Goal: Navigation & Orientation: Find specific page/section

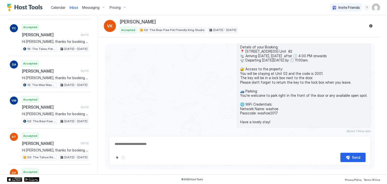
scroll to position [560, 0]
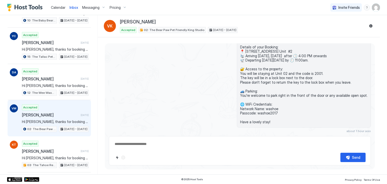
click at [51, 100] on div "VM Accepted [PERSON_NAME] [DATE] Hi [PERSON_NAME], thanks for booking your stay…" at bounding box center [49, 118] width 83 height 36
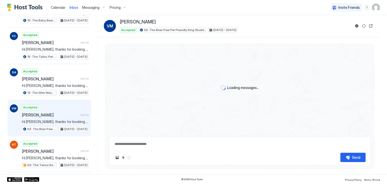
type textarea "*"
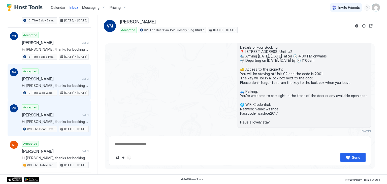
click at [59, 83] on span "Hi [PERSON_NAME], thanks for booking your stay with us! Details of your Booking…" at bounding box center [55, 85] width 67 height 5
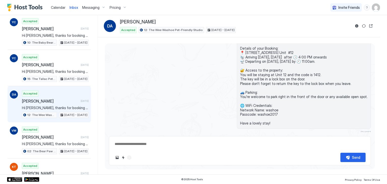
scroll to position [532, 0]
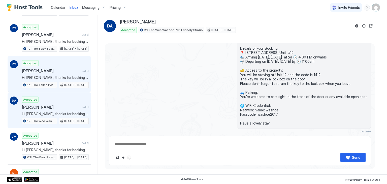
click at [59, 82] on div "[DATE] - [DATE]" at bounding box center [74, 85] width 30 height 6
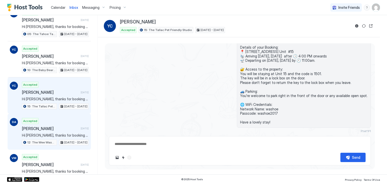
scroll to position [505, 0]
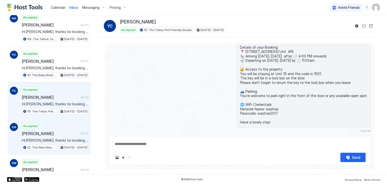
click at [59, 82] on div "YC Accepted [PERSON_NAME] [DATE] Hi [PERSON_NAME], thanks for booking your stay…" at bounding box center [49, 100] width 83 height 36
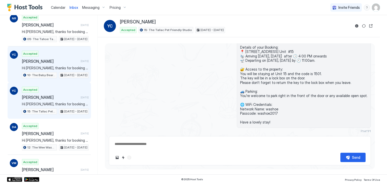
click at [64, 66] on div "Accepted [PERSON_NAME] [DATE] Hi [PERSON_NAME], thanks for booking your stay wi…" at bounding box center [55, 65] width 67 height 28
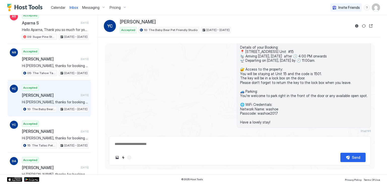
scroll to position [471, 0]
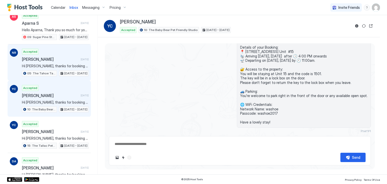
click at [65, 57] on span "[PERSON_NAME]" at bounding box center [50, 59] width 57 height 5
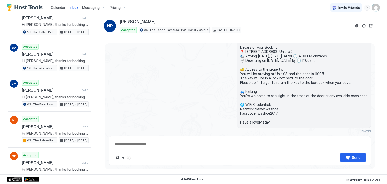
scroll to position [724, 0]
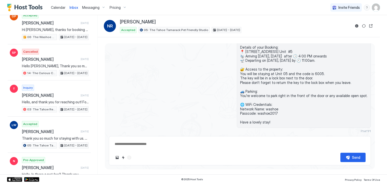
click at [57, 6] on span "Calendar" at bounding box center [58, 7] width 15 height 4
